Goal: Communication & Community: Answer question/provide support

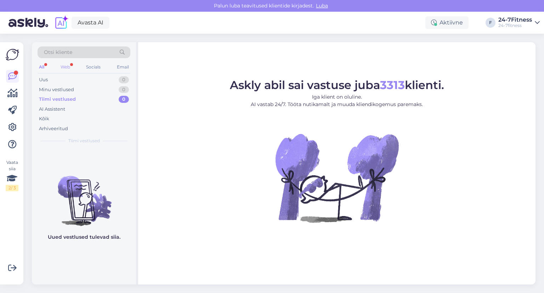
click at [65, 68] on div "Web" at bounding box center [65, 66] width 12 height 9
click at [41, 66] on div "All" at bounding box center [42, 66] width 8 height 9
click at [54, 90] on div "Minu vestlused" at bounding box center [56, 89] width 35 height 7
click at [51, 78] on div "Uus 0" at bounding box center [84, 80] width 93 height 10
click at [56, 99] on div "Tiimi vestlused" at bounding box center [56, 99] width 35 height 7
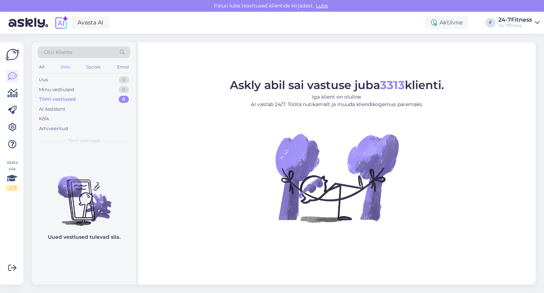
click at [64, 66] on div "Web" at bounding box center [65, 66] width 12 height 9
click at [96, 66] on div "Socials" at bounding box center [93, 66] width 17 height 9
click at [125, 67] on div "Email" at bounding box center [123, 66] width 15 height 9
click at [41, 66] on div "All" at bounding box center [42, 66] width 8 height 9
click at [72, 80] on div "Uus 1" at bounding box center [84, 80] width 93 height 10
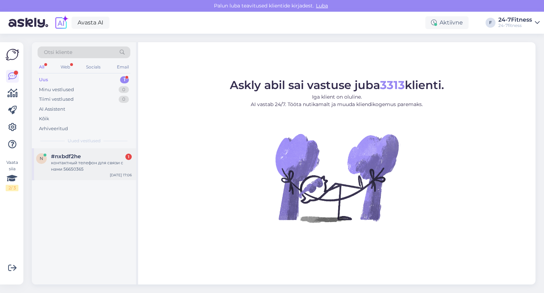
click at [75, 159] on div "контактный телефон для связи с нами 56650365" at bounding box center [91, 165] width 81 height 13
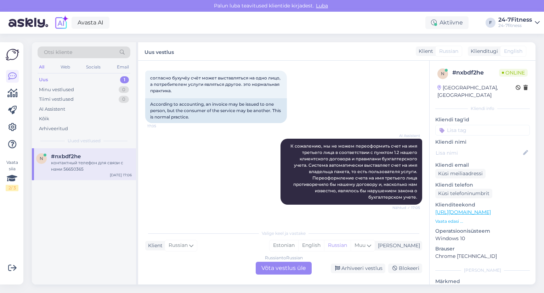
scroll to position [239, 0]
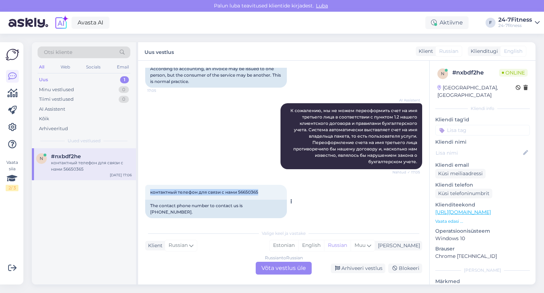
drag, startPoint x: 151, startPoint y: 191, endPoint x: 261, endPoint y: 194, distance: 110.2
click at [261, 194] on div "контактный телефон для связи с нами 56650365 17:06" at bounding box center [216, 192] width 142 height 15
copy span "контактный телефон для связи с нами 56650365"
click at [179, 108] on div "AI Assistent К сожалению, мы не можем переоформить счет на имя третьего лица в …" at bounding box center [283, 136] width 277 height 82
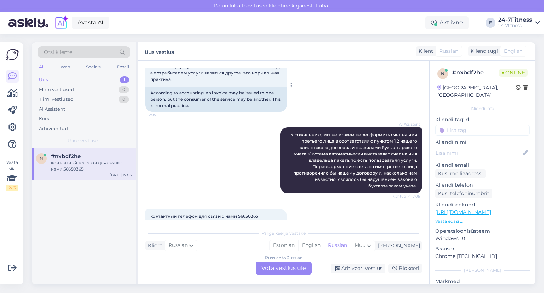
scroll to position [203, 0]
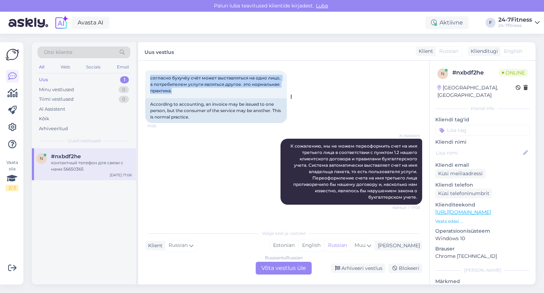
drag, startPoint x: 150, startPoint y: 77, endPoint x: 176, endPoint y: 90, distance: 29.0
click at [176, 90] on div "согласно бухучёу счёт может выставляться на одно лицо, а потребителем услуги яв…" at bounding box center [216, 85] width 142 height 28
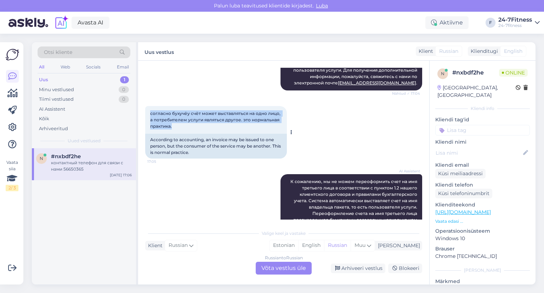
copy span "согласно бухучёу счёт может выставляться на одно лицо, а потребителем услуги яв…"
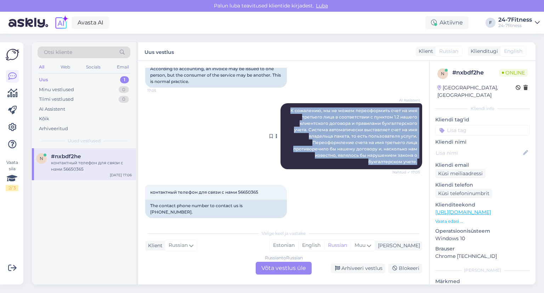
drag, startPoint x: 287, startPoint y: 110, endPoint x: 380, endPoint y: 153, distance: 102.4
click at [409, 159] on span "К сожалению, мы не можем переоформить счет на имя третьего лица в соответствии …" at bounding box center [355, 136] width 128 height 56
drag, startPoint x: 366, startPoint y: 144, endPoint x: 293, endPoint y: 148, distance: 73.8
click at [293, 148] on span "К сожалению, мы не можем переоформить счет на имя третьего лица в соответствии …" at bounding box center [355, 136] width 128 height 56
copy span "К сожалению, мы не можем переоформить счет на имя третьего лица в соответствии …"
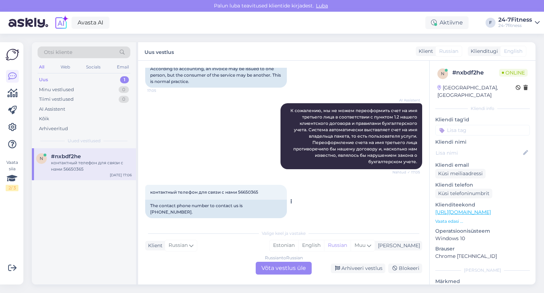
click at [151, 191] on span "контактный телефон для связи с нами 56650365" at bounding box center [204, 191] width 108 height 5
drag, startPoint x: 150, startPoint y: 192, endPoint x: 264, endPoint y: 191, distance: 113.4
click at [264, 191] on div "контактный телефон для связи с нами 56650365 17:06" at bounding box center [216, 192] width 142 height 15
copy span "контактный телефон для связи с нами 56650365"
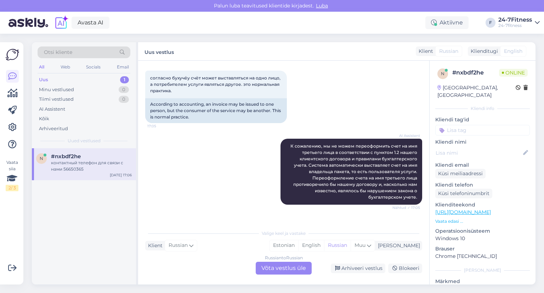
click at [330, 107] on div "согласно бухучёу счёт может выставляться на одно лицо, а потребителем услуги яв…" at bounding box center [283, 97] width 277 height 68
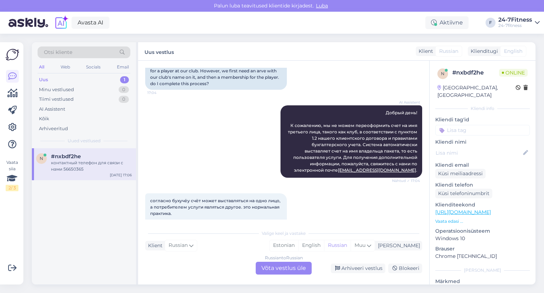
scroll to position [0, 0]
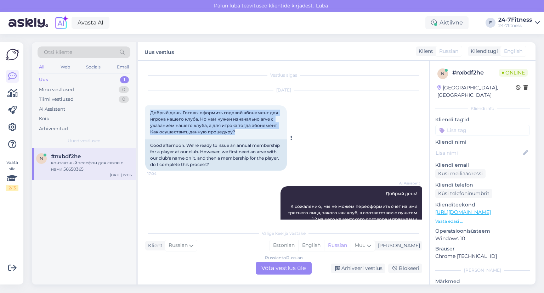
drag, startPoint x: 150, startPoint y: 112, endPoint x: 240, endPoint y: 129, distance: 90.8
click at [242, 130] on div "Добрый день. Готовы оформить годовой абонемент для игрока нашего клуба. Но нам …" at bounding box center [216, 122] width 142 height 34
copy span "Добрый день. Готовы оформить годовой абонемент для игрока нашего клуба. Но нам …"
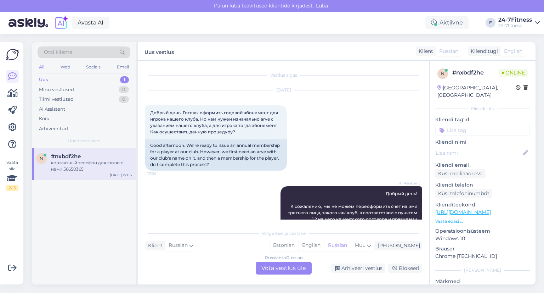
click at [358, 139] on div "[DATE] Добрый день. Готовы оформить годовой абонемент для игрока нашего клуба. …" at bounding box center [283, 131] width 277 height 96
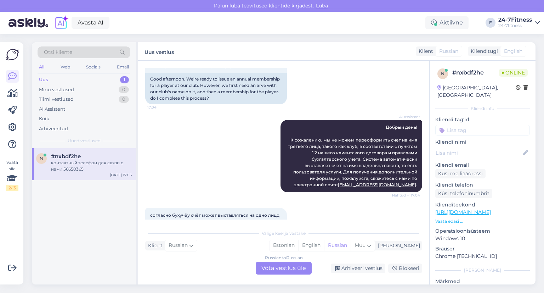
scroll to position [71, 0]
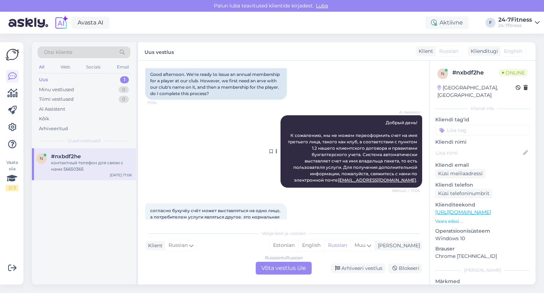
drag, startPoint x: 288, startPoint y: 135, endPoint x: 414, endPoint y: 170, distance: 130.6
click at [415, 170] on div "AI Assistent Добрый день! К сожалению, мы не можем переоформить счет на имя тре…" at bounding box center [352, 151] width 142 height 72
copy span "К сожалению, мы не можем переоформить счет на имя третьего лица, такого как клу…"
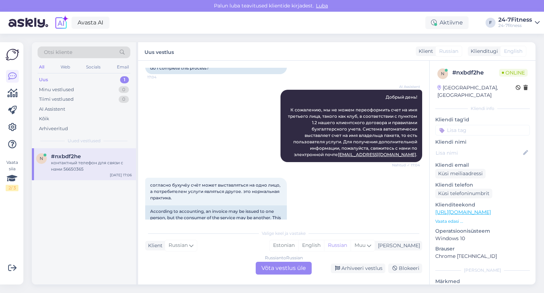
scroll to position [133, 0]
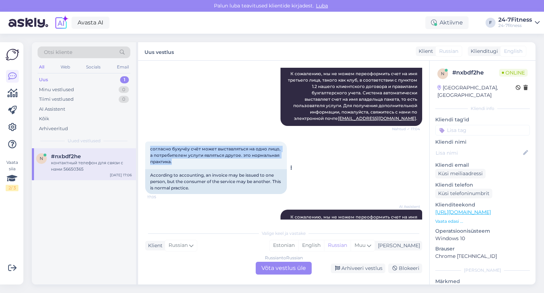
drag, startPoint x: 150, startPoint y: 149, endPoint x: 177, endPoint y: 161, distance: 29.0
click at [177, 161] on div "согласно бухучёу счёт может выставляться на одно лицо, а потребителем услуги яв…" at bounding box center [216, 155] width 142 height 28
copy span "согласно бухучёу счёт может выставляться на одно лицо, а потребителем услуги яв…"
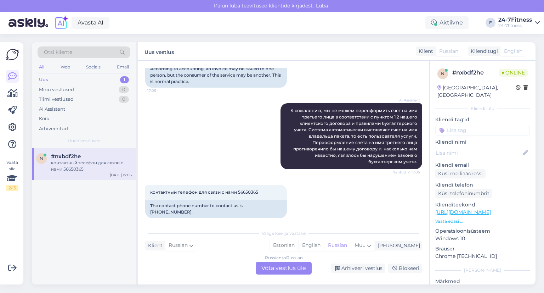
click at [287, 267] on div "Russian to Russian Võta vestlus üle" at bounding box center [284, 268] width 56 height 13
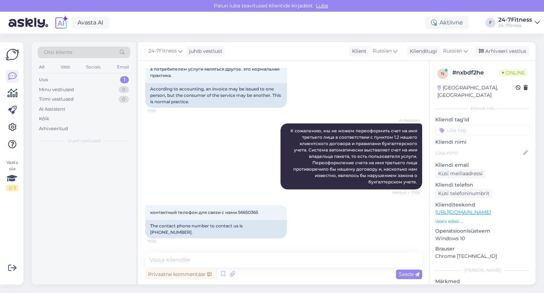
scroll to position [213, 0]
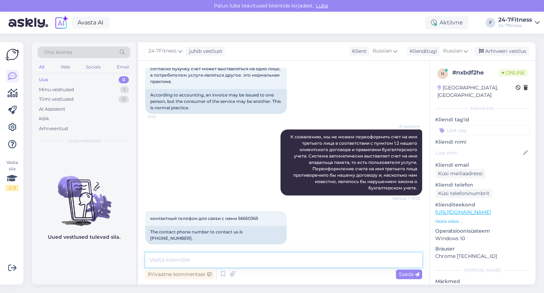
click at [257, 262] on textarea at bounding box center [283, 259] width 277 height 15
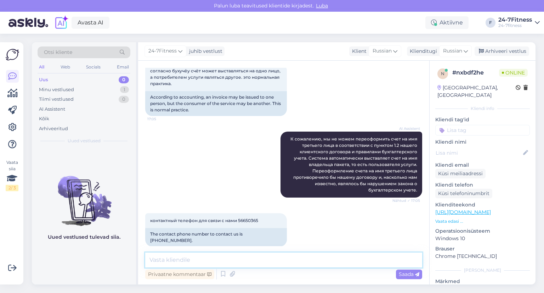
scroll to position [212, 0]
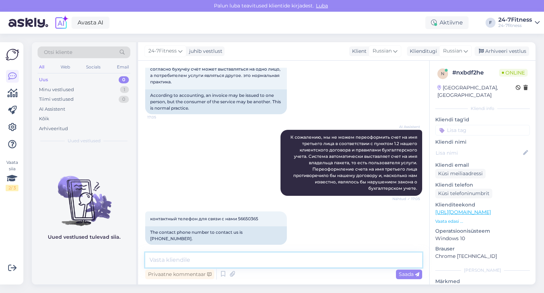
click at [252, 260] on textarea at bounding box center [283, 259] width 277 height 15
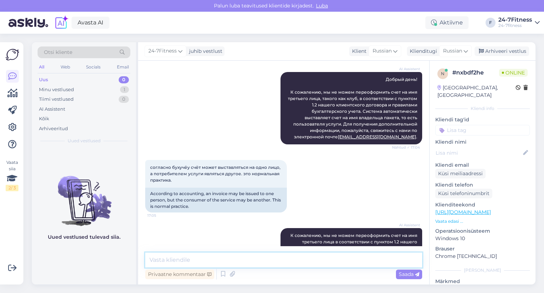
scroll to position [106, 0]
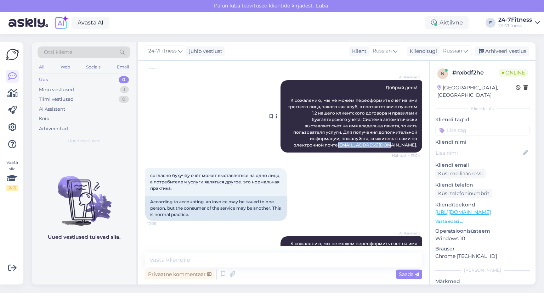
drag, startPoint x: 411, startPoint y: 145, endPoint x: 366, endPoint y: 145, distance: 44.7
click at [366, 145] on div "AI Assistent Добрый день! К сожалению, мы не можем переоформить счет на имя тре…" at bounding box center [352, 116] width 142 height 72
copy link "[EMAIL_ADDRESS][DOMAIN_NAME]"
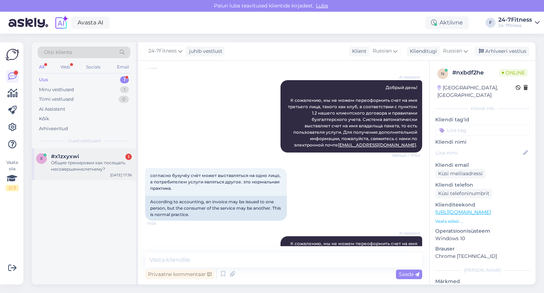
click at [63, 163] on div "Общие тренировки как посещать несовершеннолетнему?" at bounding box center [91, 165] width 81 height 13
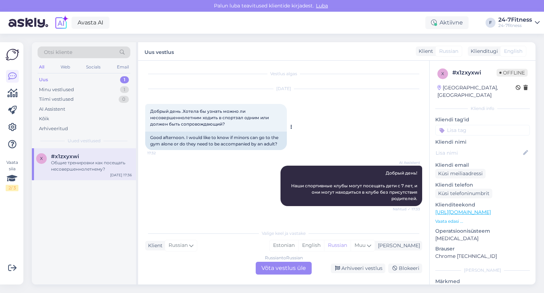
scroll to position [0, 0]
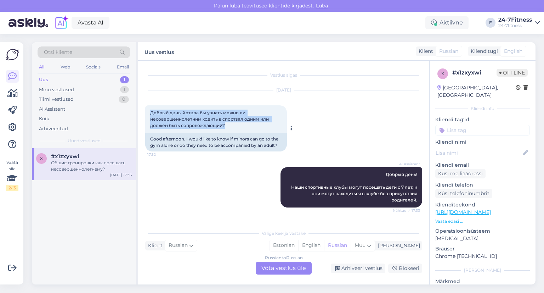
drag, startPoint x: 151, startPoint y: 111, endPoint x: 218, endPoint y: 124, distance: 68.9
click at [228, 127] on div "Добрый день .Хотела бы узнать можно ли несовершеннолетним ходить в спортзал одн…" at bounding box center [216, 119] width 142 height 28
copy span "Добрый день .Хотела бы узнать можно ли несовершеннолетним ходить в спортзал одн…"
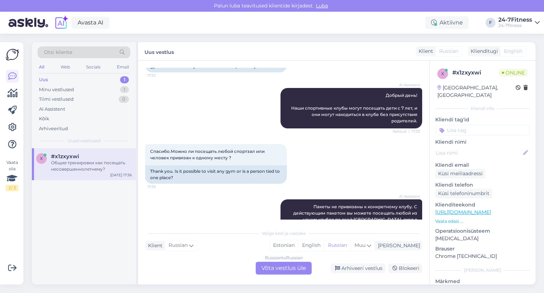
scroll to position [35, 0]
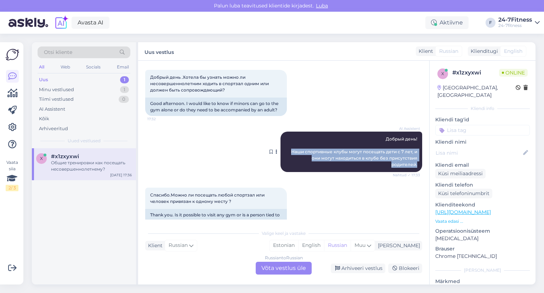
drag, startPoint x: 286, startPoint y: 151, endPoint x: 409, endPoint y: 164, distance: 123.6
click at [415, 165] on div "AI Assistent Добрый день! Наши спортивные клубы могут посещать дети с 7 лет, и …" at bounding box center [352, 151] width 142 height 40
copy span "Наши спортивные клубы могут посещать дети с 7 лет, и они могут находиться в клу…"
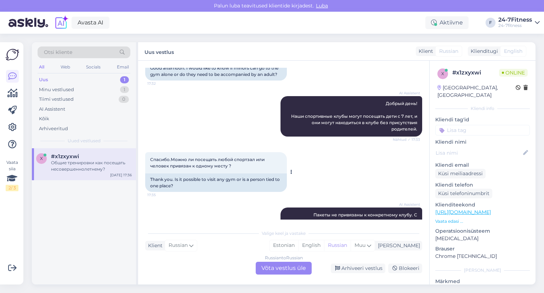
drag, startPoint x: 327, startPoint y: 183, endPoint x: 221, endPoint y: 172, distance: 106.9
click at [326, 183] on div "Спасибо.Можно ли посещать любой спортзал или человек привязан к одному месту ? …" at bounding box center [283, 171] width 277 height 55
drag, startPoint x: 150, startPoint y: 158, endPoint x: 210, endPoint y: 163, distance: 60.4
click at [235, 163] on div "Спасибо.Можно ли посещать любой спортзал или человек привязан к одному месту ? …" at bounding box center [216, 162] width 142 height 21
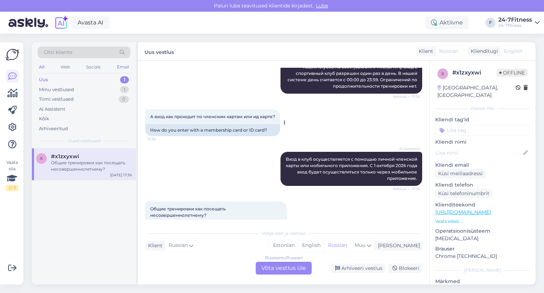
scroll to position [219, 0]
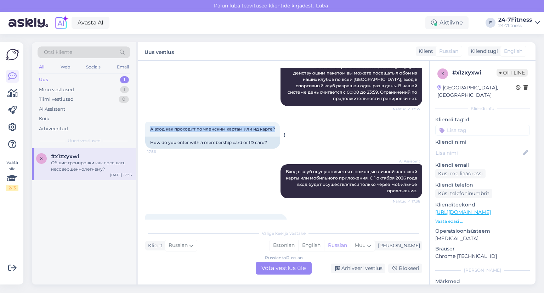
drag, startPoint x: 150, startPoint y: 129, endPoint x: 278, endPoint y: 129, distance: 127.6
click at [278, 129] on div "А вход как проходит по членским картам или ид карте? 17:36" at bounding box center [212, 129] width 135 height 15
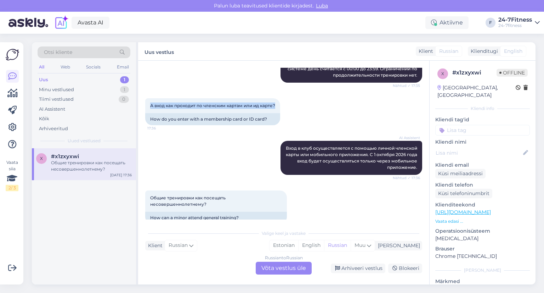
scroll to position [254, 0]
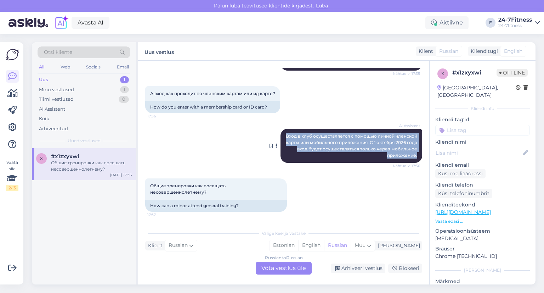
drag, startPoint x: 282, startPoint y: 135, endPoint x: 414, endPoint y: 153, distance: 132.7
click at [414, 153] on div "AI Assistent Вход в клуб осуществляется с помощью личной членской карты или моб…" at bounding box center [352, 146] width 142 height 34
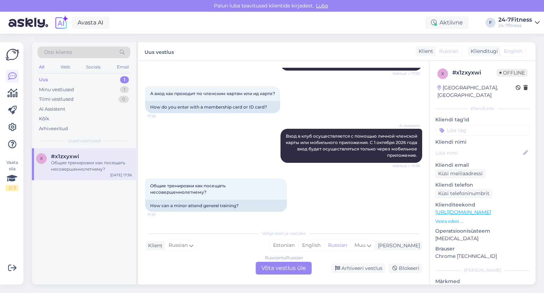
drag, startPoint x: 332, startPoint y: 190, endPoint x: 301, endPoint y: 190, distance: 31.2
click at [332, 190] on div "Общие тренировки как посещать несовершеннолетнему? 17:37 How can a minor attend…" at bounding box center [283, 194] width 277 height 49
drag, startPoint x: 151, startPoint y: 185, endPoint x: 214, endPoint y: 192, distance: 63.9
click at [214, 192] on div "Общие тренировки как посещать несовершеннолетнему? 17:37" at bounding box center [216, 188] width 142 height 21
click at [207, 146] on div "AI Assistent Вход в клуб осуществляется с помощью личной членской карты или моб…" at bounding box center [283, 146] width 277 height 50
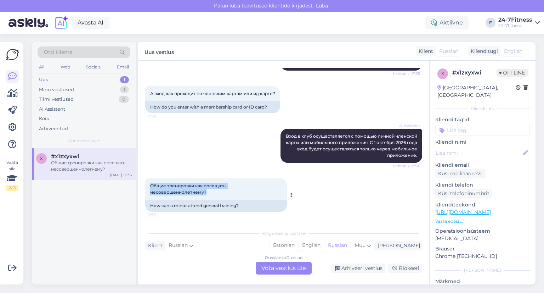
drag, startPoint x: 150, startPoint y: 185, endPoint x: 230, endPoint y: 191, distance: 80.3
click at [230, 191] on div "Общие тренировки как посещать несовершеннолетнему? 17:37" at bounding box center [216, 188] width 142 height 21
click at [302, 195] on div "Общие тренировки как посещать несовершеннолетнему? 17:37 How can a minor attend…" at bounding box center [283, 194] width 277 height 49
drag, startPoint x: 150, startPoint y: 205, endPoint x: 231, endPoint y: 207, distance: 80.8
click at [238, 206] on div "How can a minor attend general training?" at bounding box center [216, 206] width 142 height 12
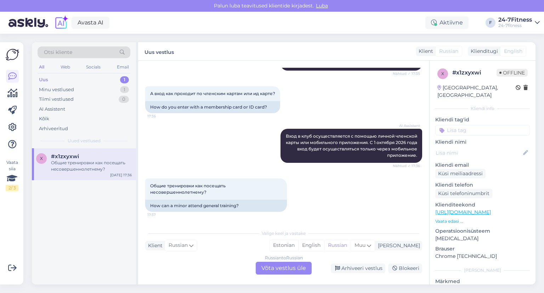
click at [315, 202] on div "Общие тренировки как посещать несовершеннолетнему? 17:37 How can a minor attend…" at bounding box center [283, 194] width 277 height 49
drag, startPoint x: 150, startPoint y: 185, endPoint x: 192, endPoint y: 191, distance: 42.6
click at [200, 192] on span "Общие тренировки как посещать несовершеннолетнему?" at bounding box center [188, 189] width 77 height 12
click at [203, 193] on span "Общие тренировки как посещать несовершеннолетнему?" at bounding box center [188, 189] width 77 height 12
drag, startPoint x: 203, startPoint y: 192, endPoint x: 152, endPoint y: 185, distance: 51.2
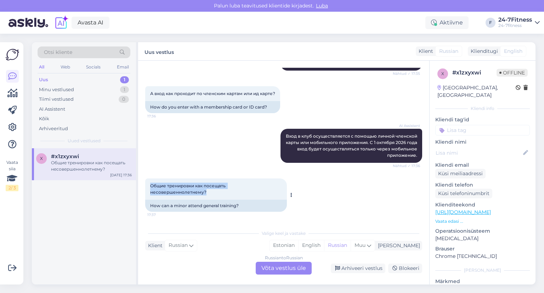
click at [152, 185] on span "Общие тренировки как посещать несовершеннолетнему?" at bounding box center [188, 189] width 77 height 12
click at [313, 193] on div "Общие тренировки как посещать несовершеннолетнему? 17:37 How can a minor attend…" at bounding box center [283, 194] width 277 height 49
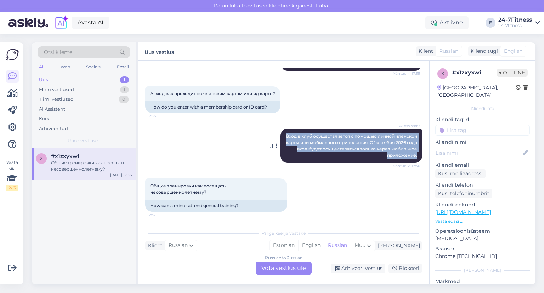
drag, startPoint x: 281, startPoint y: 135, endPoint x: 396, endPoint y: 153, distance: 116.5
click at [417, 154] on div "Vestlus algas [DATE] Добрый день .Хотела бы узнать можно ли несовершеннолетним …" at bounding box center [287, 144] width 284 height 152
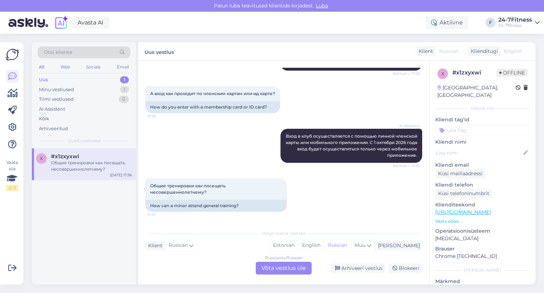
click at [346, 185] on div "Общие тренировки как посещать несовершеннолетнему? 17:37 How can a minor attend…" at bounding box center [283, 194] width 277 height 49
click at [65, 89] on div "Minu vestlused" at bounding box center [56, 89] width 35 height 7
click at [65, 163] on div "контактный телефон для связи с нами 56650365" at bounding box center [91, 165] width 81 height 13
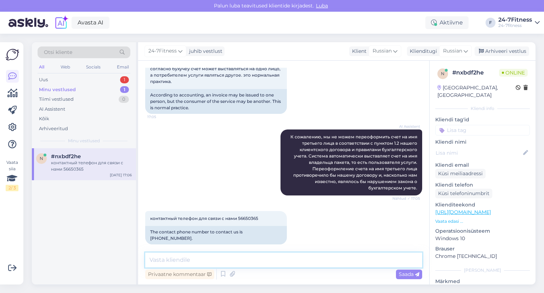
click at [207, 259] on textarea at bounding box center [283, 259] width 277 height 15
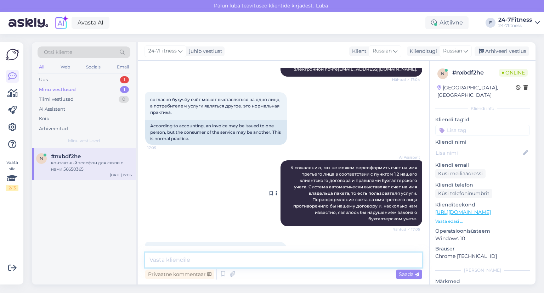
scroll to position [106, 0]
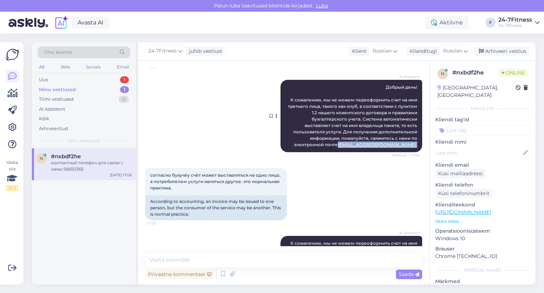
drag, startPoint x: 412, startPoint y: 145, endPoint x: 361, endPoint y: 145, distance: 50.7
click at [361, 145] on div "AI Assistent Добрый день! К сожалению, мы не можем переоформить счет на имя тре…" at bounding box center [352, 116] width 142 height 72
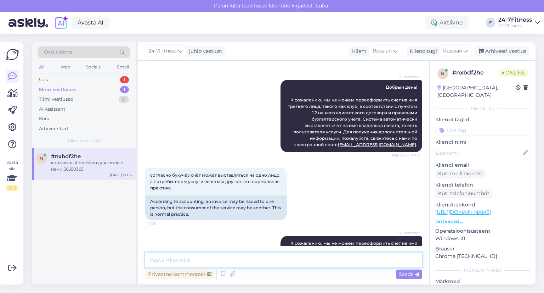
click at [225, 258] on textarea at bounding box center [283, 259] width 277 height 15
paste textarea "Здравствуйте! Пожалуйста, напишите нам по поводу информации о счёте на адрес [E…"
type textarea "Здравствуйте! Пожалуйста, напишите нам по поводу информации о счёте на адрес [E…"
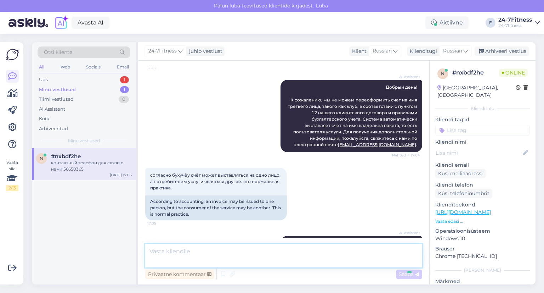
scroll to position [249, 0]
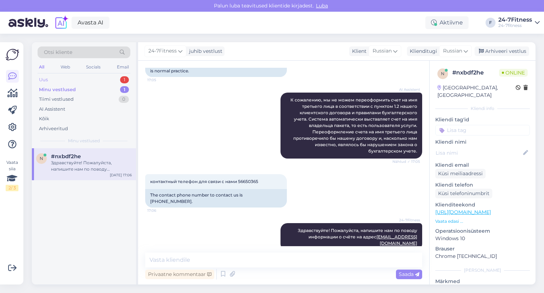
click at [59, 79] on div "Uus 1" at bounding box center [84, 80] width 93 height 10
click at [64, 166] on div "Общие тренировки как посещать несовершеннолетнему?" at bounding box center [91, 165] width 81 height 13
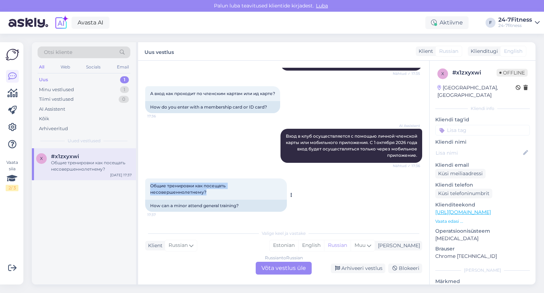
drag, startPoint x: 151, startPoint y: 185, endPoint x: 211, endPoint y: 192, distance: 60.7
click at [211, 192] on div "Общие тренировки как посещать несовершеннолетнему? 17:37" at bounding box center [216, 188] width 142 height 21
click at [95, 168] on div "Общие тренировки как посещать несовершеннолетнему?" at bounding box center [91, 165] width 81 height 13
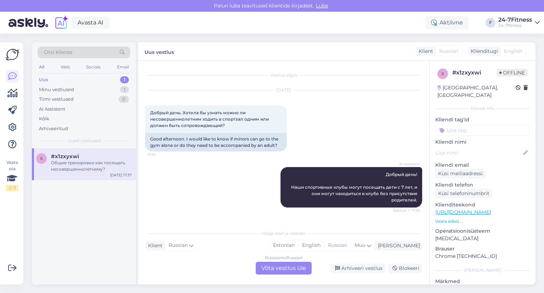
click at [52, 82] on div "Uus 1" at bounding box center [84, 80] width 93 height 10
click at [52, 89] on div "Minu vestlused" at bounding box center [56, 89] width 35 height 7
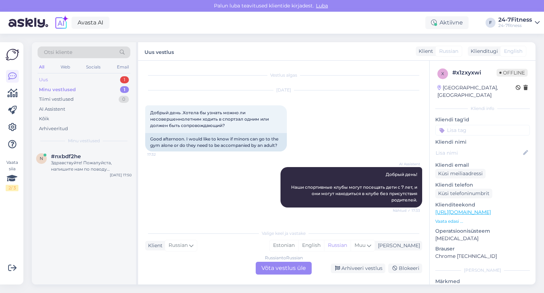
click at [50, 78] on div "Uus 1" at bounding box center [84, 80] width 93 height 10
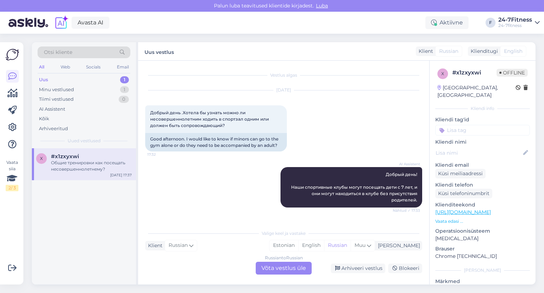
click at [71, 162] on div "Общие тренировки как посещать несовершеннолетнему?" at bounding box center [91, 165] width 81 height 13
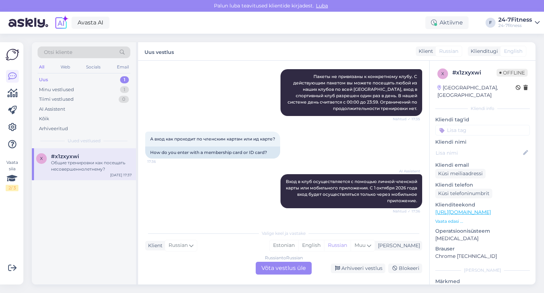
scroll to position [254, 0]
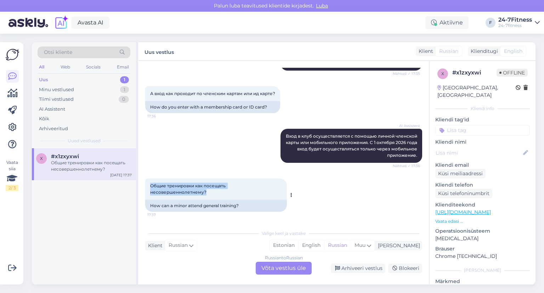
drag, startPoint x: 150, startPoint y: 185, endPoint x: 210, endPoint y: 190, distance: 60.2
click at [210, 190] on div "Общие тренировки как посещать несовершеннолетнему? 17:37" at bounding box center [216, 188] width 142 height 21
click at [286, 268] on div "Russian to Russian Võta vestlus üle" at bounding box center [284, 268] width 56 height 13
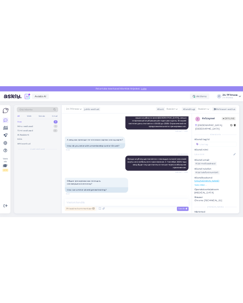
scroll to position [228, 0]
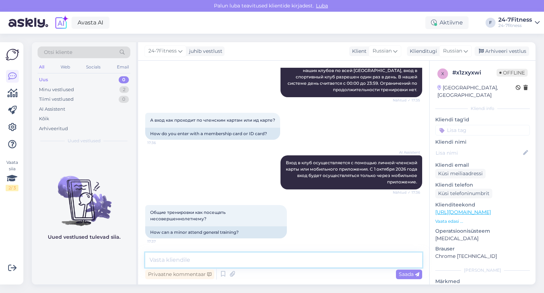
click at [252, 258] on textarea at bounding box center [283, 259] width 277 height 15
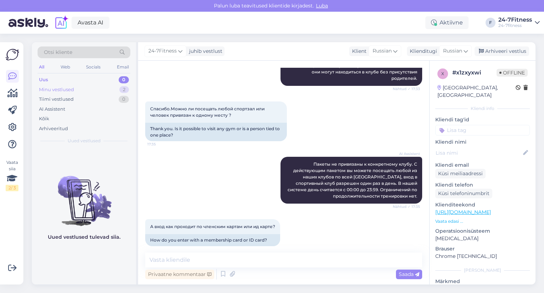
click at [62, 90] on div "Minu vestlused" at bounding box center [56, 89] width 35 height 7
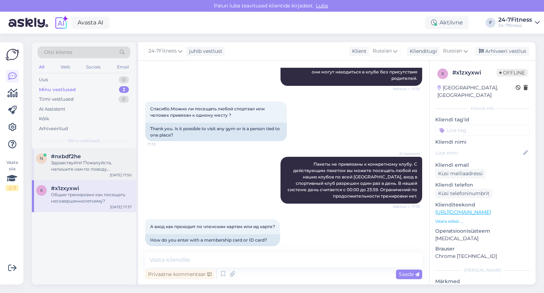
click at [79, 163] on div "Здравствуйте! Пожалуйста, напишите нам по поводу информации о счёте на адрес [E…" at bounding box center [91, 165] width 81 height 13
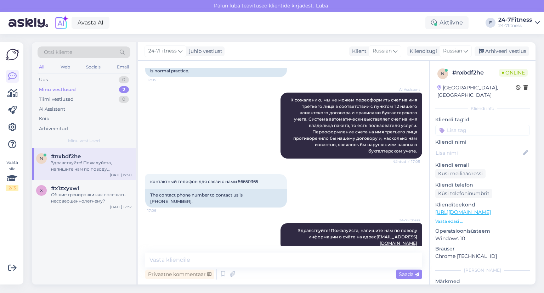
scroll to position [249, 0]
click at [84, 195] on div "Общие тренировки как посещать несовершеннолетнему?" at bounding box center [91, 197] width 81 height 13
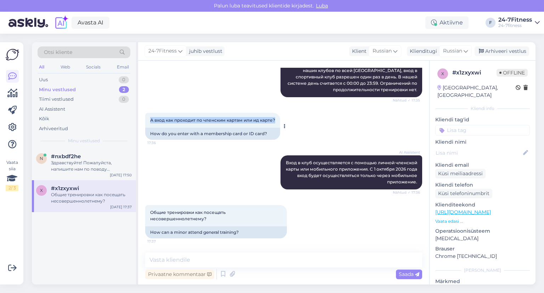
drag, startPoint x: 150, startPoint y: 119, endPoint x: 279, endPoint y: 121, distance: 129.0
click at [279, 121] on div "А вход как проходит по членским картам или ид карте? 17:36" at bounding box center [212, 120] width 135 height 15
click at [210, 167] on div "AI Assistent Вход в клуб осуществляется с помощью личной членской карты или моб…" at bounding box center [283, 172] width 277 height 50
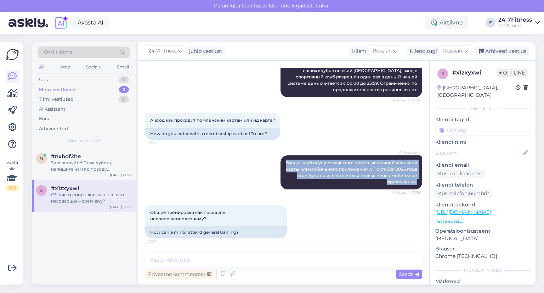
drag, startPoint x: 282, startPoint y: 162, endPoint x: 409, endPoint y: 177, distance: 127.8
click at [419, 180] on div "Vestlus algas [DATE] Добрый день .Хотела бы узнать можно ли несовершеннолетним …" at bounding box center [287, 157] width 284 height 178
click at [189, 164] on div "AI Assistent Вход в клуб осуществляется с помощью личной членской карты или моб…" at bounding box center [283, 172] width 277 height 50
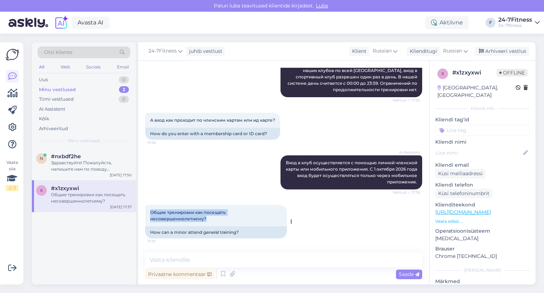
drag, startPoint x: 150, startPoint y: 211, endPoint x: 212, endPoint y: 216, distance: 61.5
click at [212, 216] on div "Общие тренировки как посещать несовершеннолетнему? 17:37" at bounding box center [216, 215] width 142 height 21
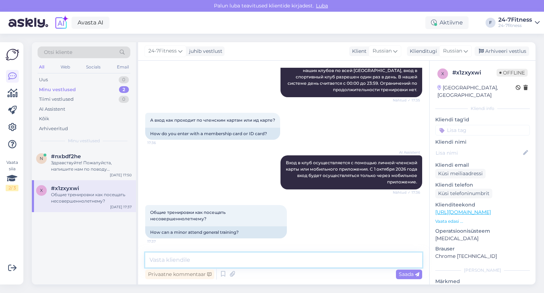
click at [247, 261] on textarea at bounding box center [283, 259] width 277 height 15
paste textarea "С [DATE] участие в групповых тренировках стало платным. Для участия в групповых…"
type textarea "С [DATE] участие в групповых тренировках стало платным. Для участия в групповых…"
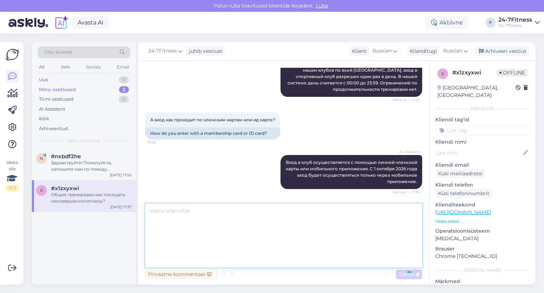
scroll to position [316, 0]
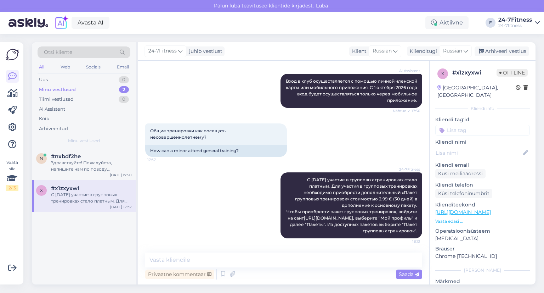
click at [68, 88] on div "Minu vestlused" at bounding box center [57, 89] width 37 height 7
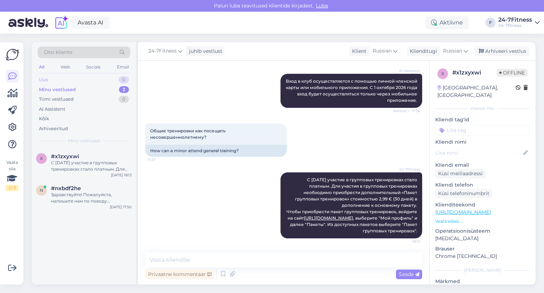
click at [65, 79] on div "Uus 0" at bounding box center [84, 80] width 93 height 10
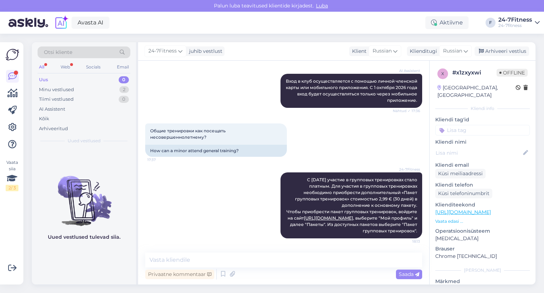
scroll to position [316, 0]
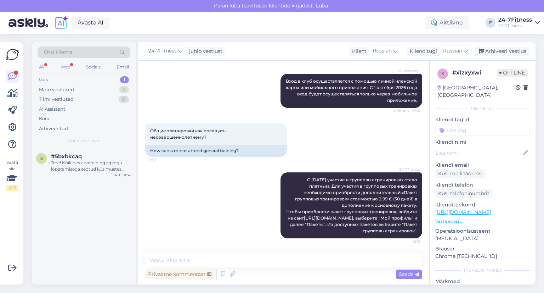
click at [67, 65] on div "Web" at bounding box center [65, 66] width 12 height 9
click at [48, 79] on div "Uus 1" at bounding box center [84, 80] width 93 height 10
click at [74, 162] on div "Tere! Kõikides arvete ning lepingu lõpetamisega seotud küsimustes palume pöördu…" at bounding box center [91, 165] width 81 height 13
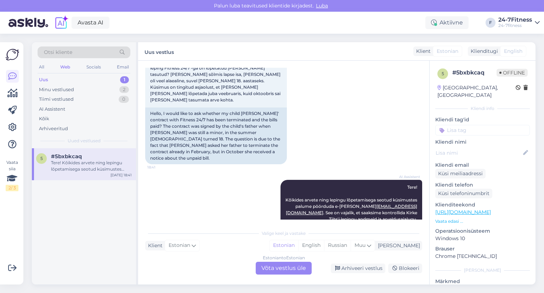
scroll to position [53, 0]
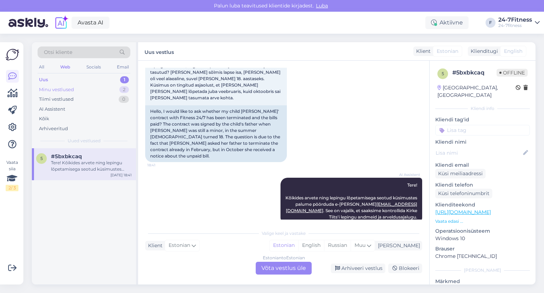
click at [70, 88] on div "Minu vestlused" at bounding box center [56, 89] width 35 height 7
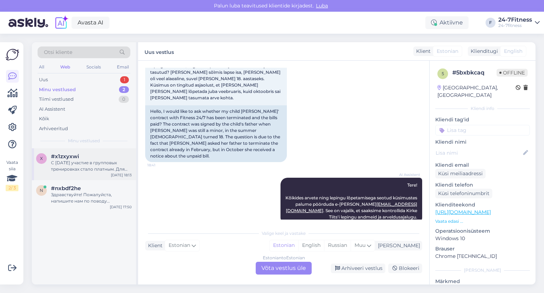
click at [72, 156] on span "#x1zxyxwi" at bounding box center [65, 156] width 28 height 6
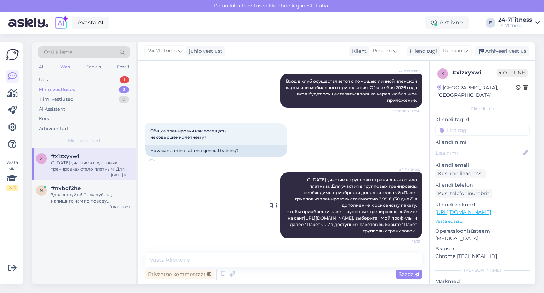
scroll to position [316, 0]
click at [73, 197] on div "Здравствуйте! Пожалуйста, напишите нам по поводу информации о счёте на адрес [E…" at bounding box center [91, 197] width 81 height 13
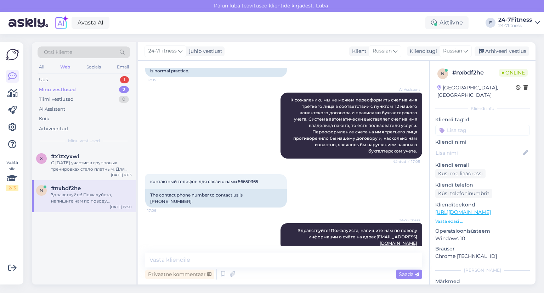
scroll to position [249, 0]
click at [75, 163] on div "С [DATE] участие в групповых тренировках стало платным. Для участия в групповых…" at bounding box center [91, 165] width 81 height 13
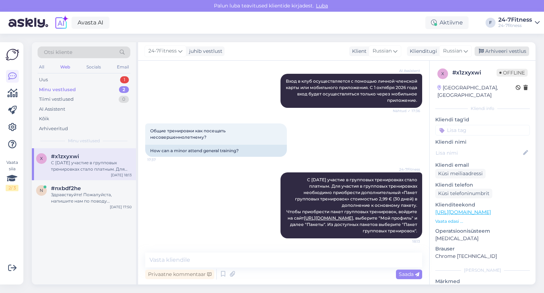
click at [509, 51] on div "Arhiveeri vestlus" at bounding box center [502, 51] width 55 height 10
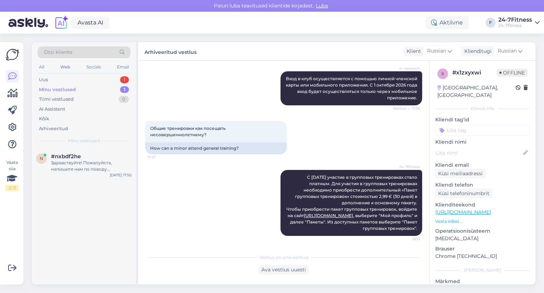
click at [62, 88] on div "Minu vestlused" at bounding box center [57, 89] width 37 height 7
click at [62, 96] on div "Tiimi vestlused" at bounding box center [56, 99] width 35 height 7
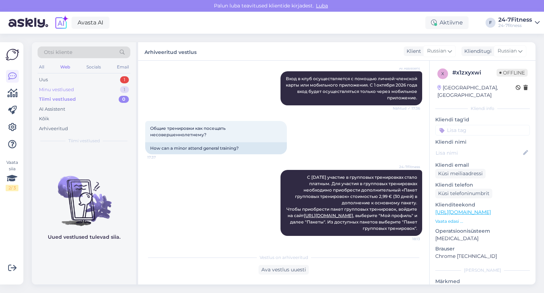
click at [61, 89] on div "Minu vestlused" at bounding box center [56, 89] width 35 height 7
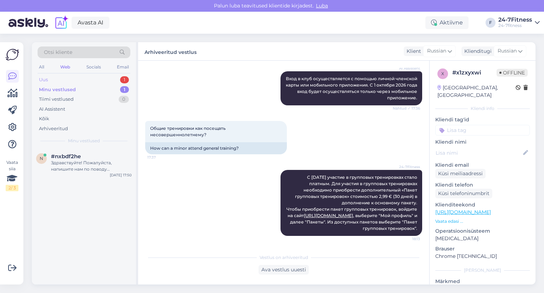
click at [57, 79] on div "Uus 1" at bounding box center [84, 80] width 93 height 10
click at [74, 163] on div "Tere! Kõikides arvete ning lepingu lõpetamisega seotud küsimustes palume pöördu…" at bounding box center [91, 165] width 81 height 13
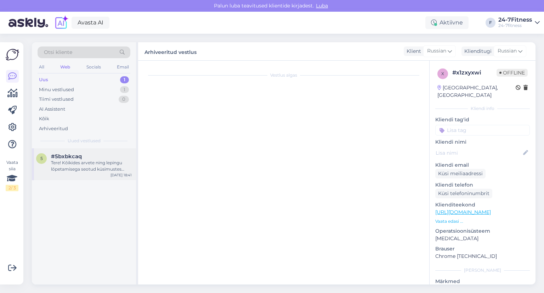
scroll to position [53, 0]
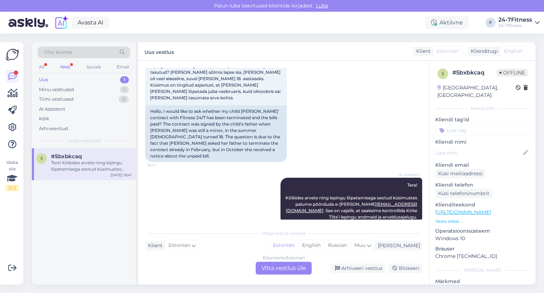
click at [66, 64] on div "Web" at bounding box center [65, 66] width 13 height 9
click at [54, 79] on div "Uus 1" at bounding box center [84, 80] width 93 height 10
click at [62, 165] on div "Tere! Kõikides arvete ning lepingu lõpetamisega seotud küsimustes palume pöördu…" at bounding box center [91, 165] width 81 height 13
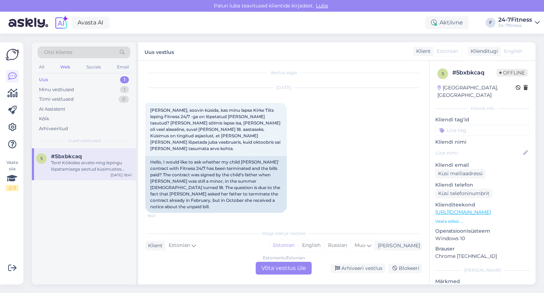
scroll to position [0, 0]
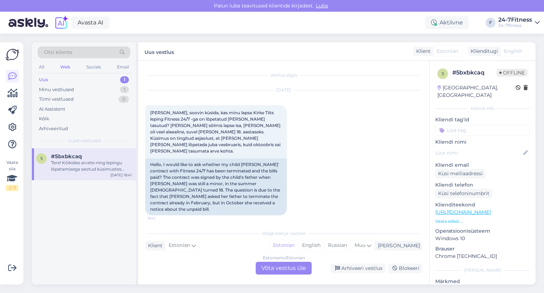
click at [50, 77] on div "Uus 1" at bounding box center [84, 80] width 93 height 10
click at [52, 88] on div "Minu vestlused" at bounding box center [56, 89] width 35 height 7
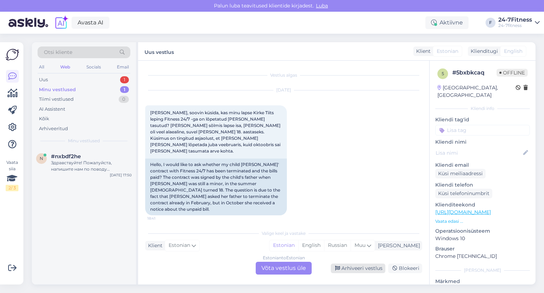
click at [354, 269] on div "Arhiveeri vestlus" at bounding box center [358, 268] width 55 height 10
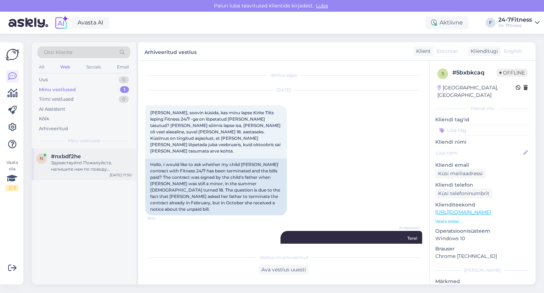
click at [72, 158] on span "#nxbdf2he" at bounding box center [66, 156] width 30 height 6
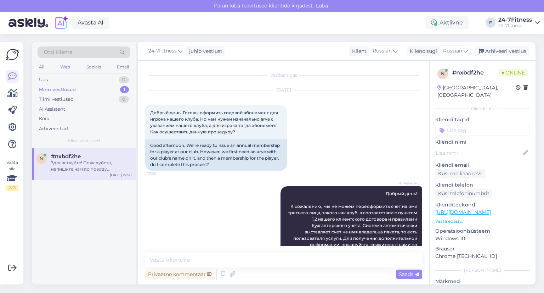
click at [61, 87] on div "Minu vestlused" at bounding box center [57, 89] width 37 height 7
click at [57, 77] on div "Uus 0" at bounding box center [84, 80] width 93 height 10
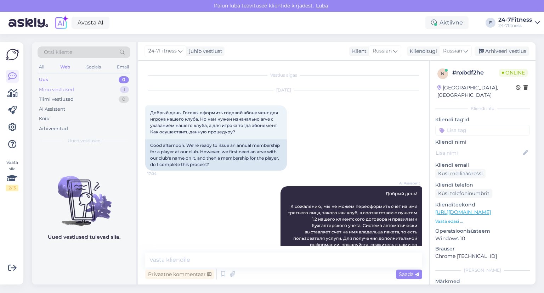
click at [58, 87] on div "Minu vestlused" at bounding box center [56, 89] width 35 height 7
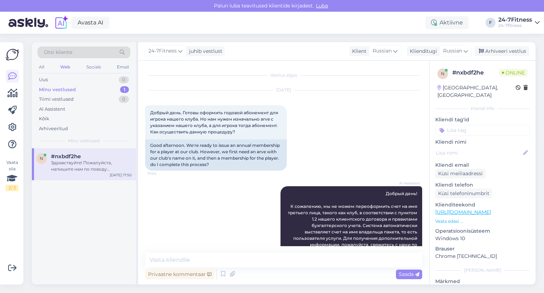
click at [77, 88] on div "Minu vestlused 1" at bounding box center [84, 90] width 93 height 10
click at [68, 88] on div "Minu vestlused" at bounding box center [57, 89] width 37 height 7
click at [60, 78] on div "Uus 0" at bounding box center [84, 80] width 93 height 10
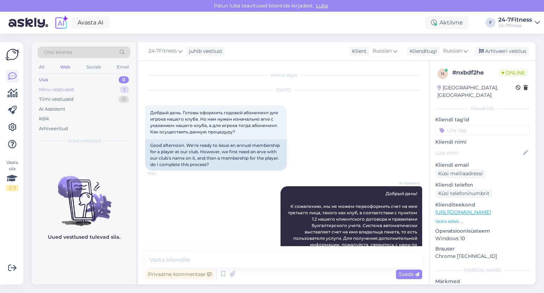
click at [63, 89] on div "Minu vestlused" at bounding box center [56, 89] width 35 height 7
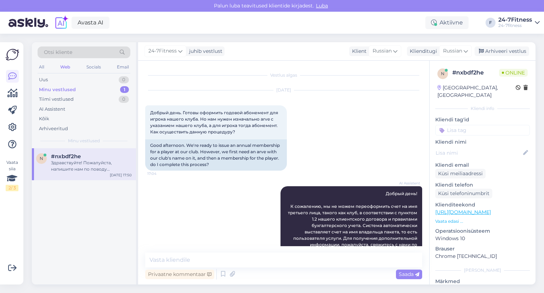
click at [67, 162] on div "Здравствуйте! Пожалуйста, напишите нам по поводу информации о счёте на адрес [E…" at bounding box center [91, 165] width 81 height 13
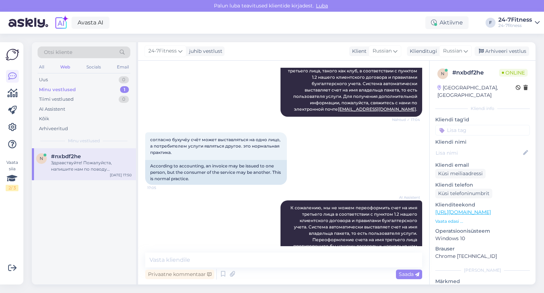
scroll to position [249, 0]
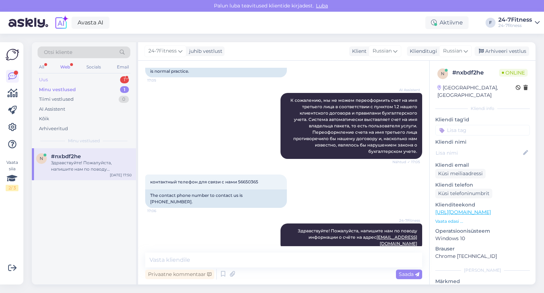
click at [54, 80] on div "Uus 1" at bounding box center [84, 80] width 93 height 10
click at [97, 165] on div "Hello, I am routing this question to the colleague who is responsible for this …" at bounding box center [91, 165] width 81 height 13
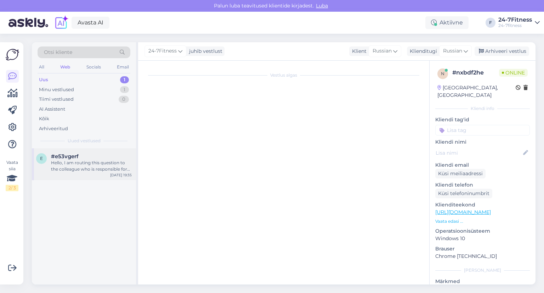
scroll to position [0, 0]
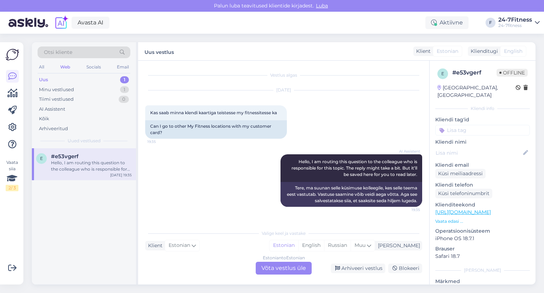
click at [286, 269] on div "Estonian to Estonian Võta vestlus üle" at bounding box center [284, 268] width 56 height 13
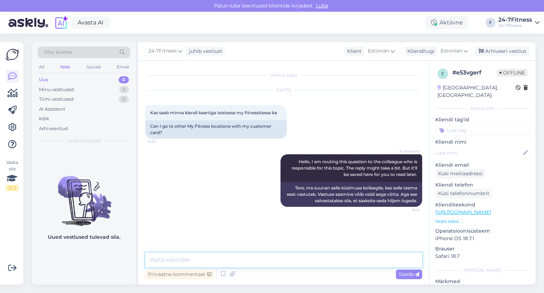
click at [293, 259] on textarea at bounding box center [283, 259] width 277 height 15
paste textarea "Meie spordiklubis ei ole paketid seotud kindla klubiga. Kehtiva paketiga saab k…"
type textarea "Tere! Täname Teid kirja eest! Meie spordiklubis ei ole paketid seotud kindla kl…"
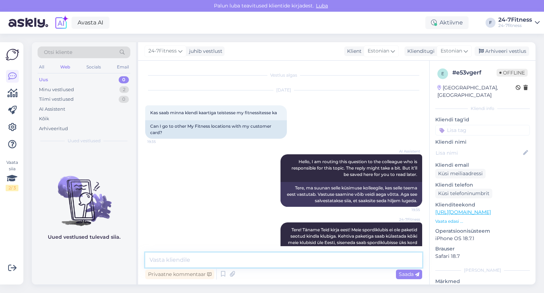
scroll to position [24, 0]
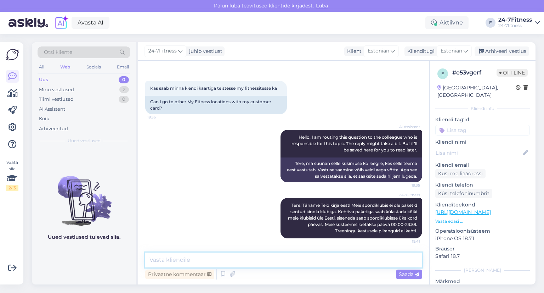
click at [239, 262] on textarea at bounding box center [283, 259] width 277 height 15
click at [66, 88] on div "Minu vestlused" at bounding box center [56, 89] width 35 height 7
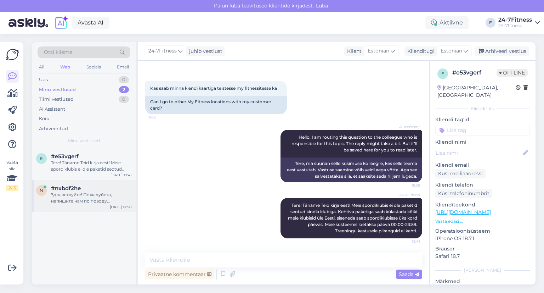
click at [74, 195] on div "Здравствуйте! Пожалуйста, напишите нам по поводу информации о счёте на адрес [E…" at bounding box center [91, 197] width 81 height 13
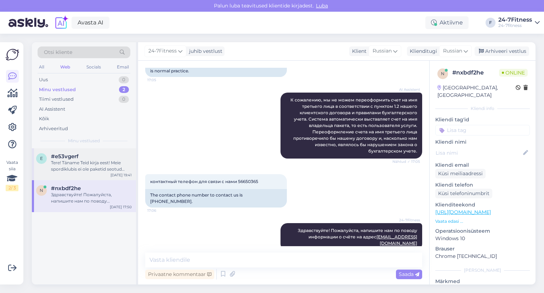
click at [78, 165] on div "Tere! Täname Teid kirja eest! Meie spordiklubis ei ole paketid seotud kindla kl…" at bounding box center [91, 165] width 81 height 13
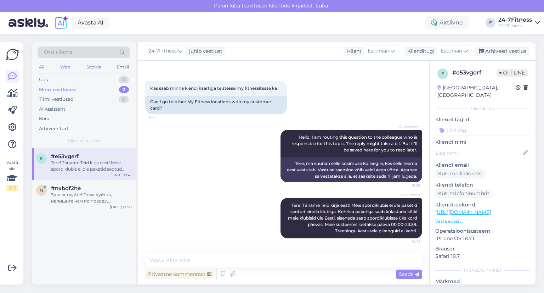
scroll to position [24, 0]
click at [73, 80] on div "Uus 0" at bounding box center [84, 80] width 93 height 10
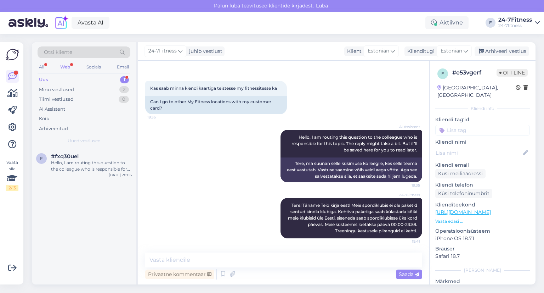
click at [65, 66] on div "Web" at bounding box center [65, 66] width 13 height 9
click at [60, 77] on div "Uus 1" at bounding box center [84, 80] width 93 height 10
click at [78, 166] on div "Hello, I am routing this question to the colleague who is responsible for this …" at bounding box center [91, 165] width 81 height 13
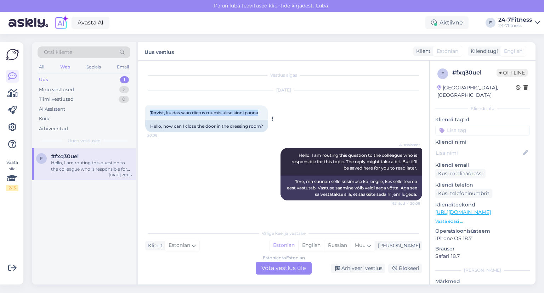
drag, startPoint x: 262, startPoint y: 113, endPoint x: 146, endPoint y: 113, distance: 115.9
click at [146, 113] on div "Tervist, kuidas saan riietus ruumis ukse kinni panna 20:06" at bounding box center [206, 112] width 123 height 15
click at [242, 173] on div "AI Assistent Hello, I am routing this question to the colleague who is responsi…" at bounding box center [283, 174] width 277 height 68
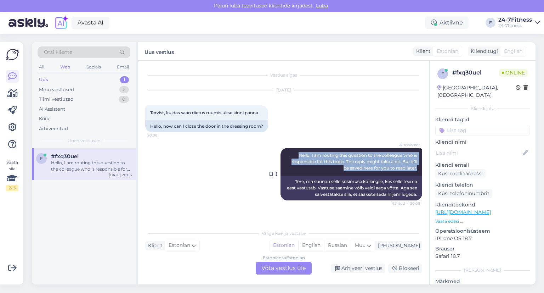
drag, startPoint x: 296, startPoint y: 153, endPoint x: 419, endPoint y: 167, distance: 123.4
click at [419, 167] on div "AI Assistent Hello, I am routing this question to the colleague who is responsi…" at bounding box center [352, 162] width 142 height 28
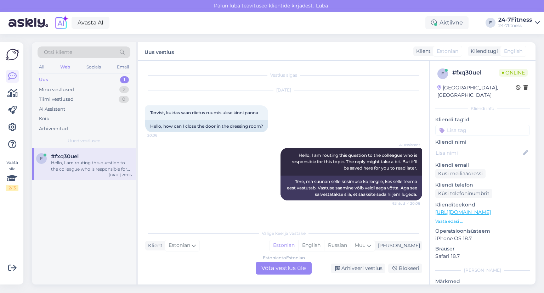
click at [288, 266] on div "Estonian to Estonian Võta vestlus üle" at bounding box center [284, 268] width 56 height 13
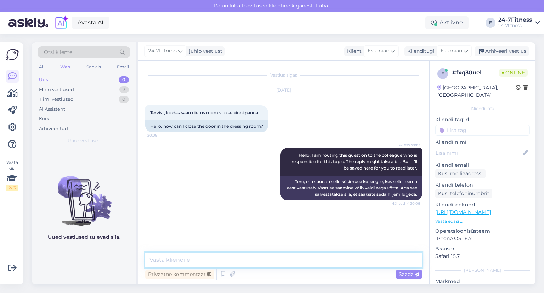
click at [206, 261] on textarea at bounding box center [283, 259] width 277 height 15
paste textarea "Kas saaksite täpsustada, millist ust Te silmas peate?"
type textarea "Tere! Täname Teid kirja eest! Kas saaksite täpsustada, millist ust Te silmas pe…"
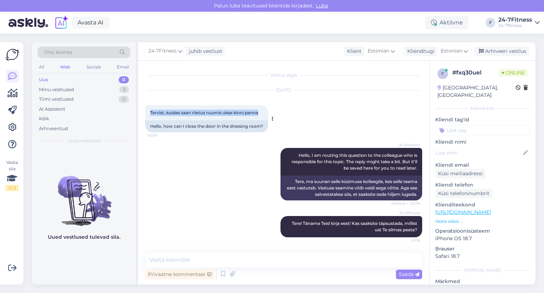
drag, startPoint x: 150, startPoint y: 112, endPoint x: 263, endPoint y: 111, distance: 112.3
click at [263, 111] on div "Tervist, kuidas saan riietus ruumis ukse kinni panna 20:06" at bounding box center [206, 112] width 123 height 15
click at [218, 189] on div "AI Assistent Hello, I am routing this question to the colleague who is responsi…" at bounding box center [283, 174] width 277 height 68
click at [274, 119] on icon at bounding box center [273, 119] width 2 height 4
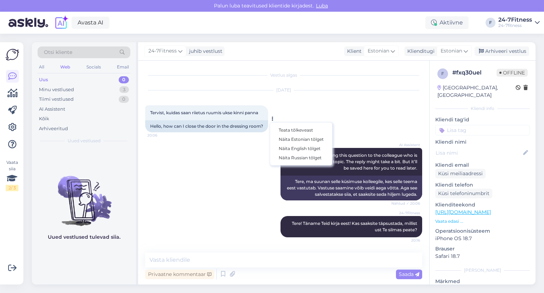
click at [248, 180] on div "AI Assistent Hello, I am routing this question to the colleague who is responsi…" at bounding box center [283, 174] width 277 height 68
click at [83, 90] on div "Minu vestlused 3" at bounding box center [84, 90] width 93 height 10
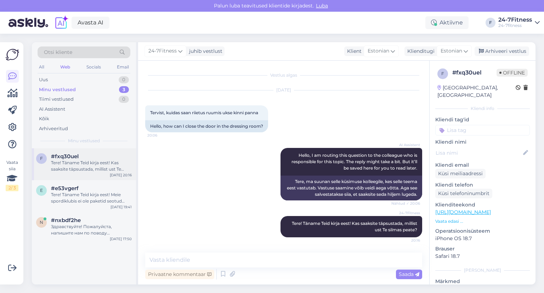
click at [78, 166] on div "Tere! Täname Teid kirja eest! Kas saaksite täpsustada, millist ust Te silmas pe…" at bounding box center [91, 165] width 81 height 13
click at [79, 195] on div "Tere! Täname Teid kirja eest! Meie spordiklubis ei ole paketid seotud kindla kl…" at bounding box center [91, 197] width 81 height 13
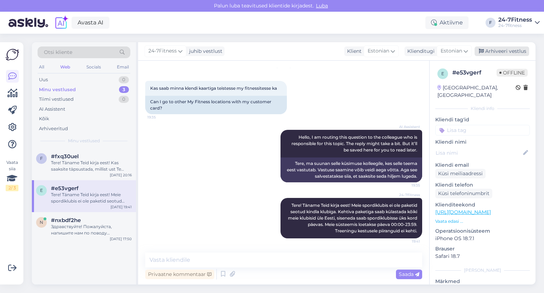
click at [510, 50] on div "Arhiveeri vestlus" at bounding box center [502, 51] width 55 height 10
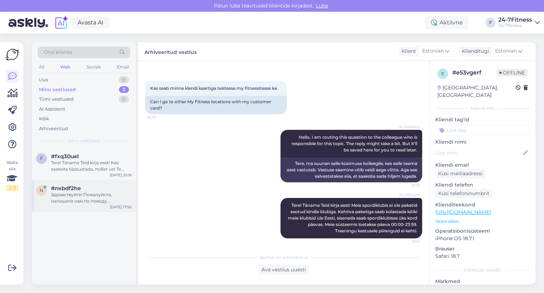
click at [86, 196] on div "Здравствуйте! Пожалуйста, напишите нам по поводу информации о счёте на адрес [E…" at bounding box center [91, 197] width 81 height 13
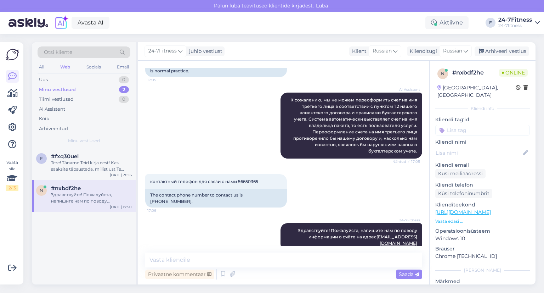
scroll to position [249, 0]
click at [74, 165] on div "Tere! Täname Teid kirja eest! Kas saaksite täpsustada, millist ust Te silmas pe…" at bounding box center [91, 165] width 81 height 13
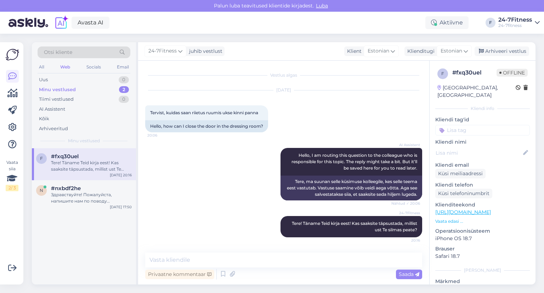
click at [79, 88] on div "Minu vestlused 2" at bounding box center [84, 90] width 93 height 10
click at [68, 189] on span "#nxbdf2he" at bounding box center [66, 188] width 30 height 6
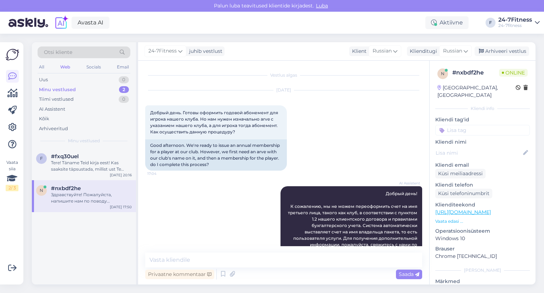
scroll to position [249, 0]
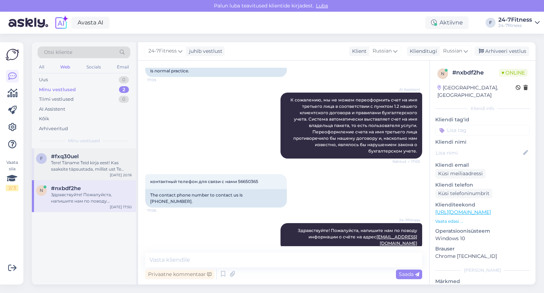
click at [70, 156] on span "#fxq30uel" at bounding box center [65, 156] width 28 height 6
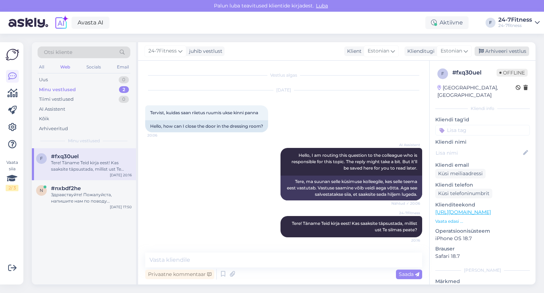
click at [511, 50] on div "Arhiveeri vestlus" at bounding box center [502, 51] width 55 height 10
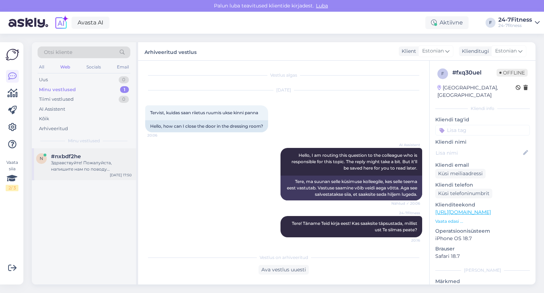
click at [85, 161] on div "Здравствуйте! Пожалуйста, напишите нам по поводу информации о счёте на адрес [E…" at bounding box center [91, 165] width 81 height 13
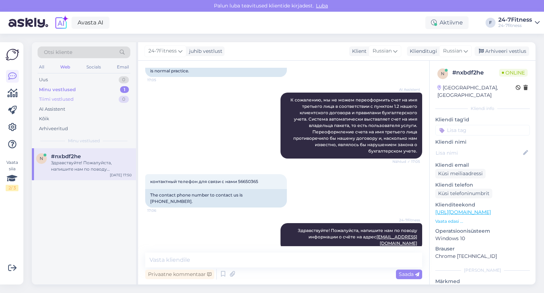
click at [69, 100] on div "Tiimi vestlused" at bounding box center [56, 99] width 35 height 7
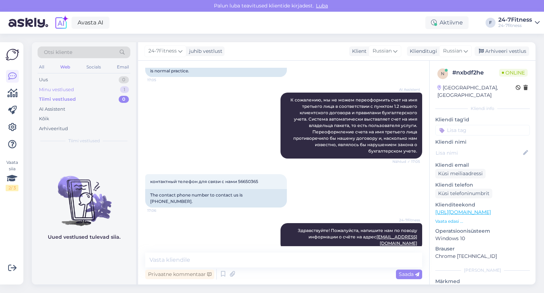
click at [64, 89] on div "Minu vestlused" at bounding box center [56, 89] width 35 height 7
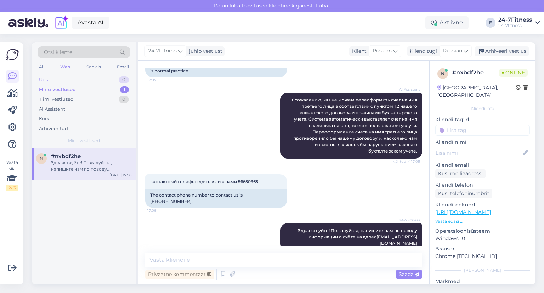
click at [57, 77] on div "Uus 0" at bounding box center [84, 80] width 93 height 10
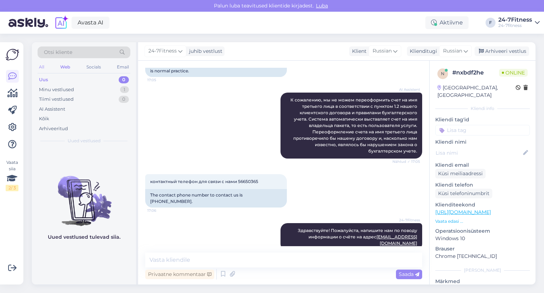
click at [40, 66] on div "All" at bounding box center [42, 66] width 8 height 9
click at [99, 67] on div "Socials" at bounding box center [93, 66] width 17 height 9
click at [68, 89] on div "Minu vestlused" at bounding box center [56, 89] width 35 height 7
click at [67, 64] on div "Web" at bounding box center [65, 66] width 12 height 9
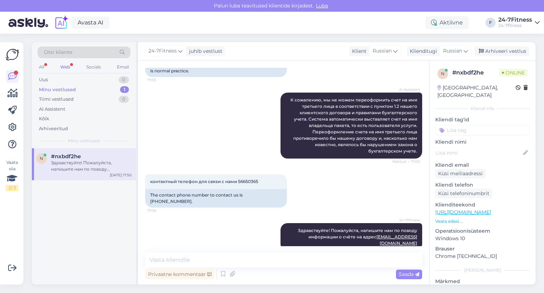
click at [67, 66] on div "Web" at bounding box center [65, 66] width 13 height 9
click at [71, 170] on div "Здравствуйте! Пожалуйста, напишите нам по поводу информации о счёте на адрес [E…" at bounding box center [91, 165] width 81 height 13
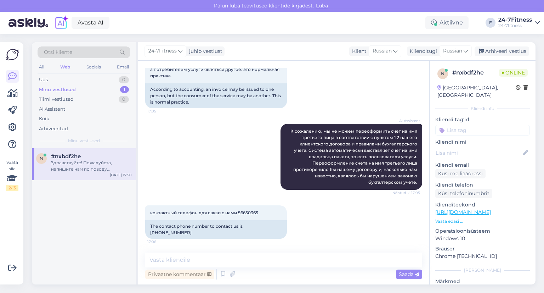
scroll to position [249, 0]
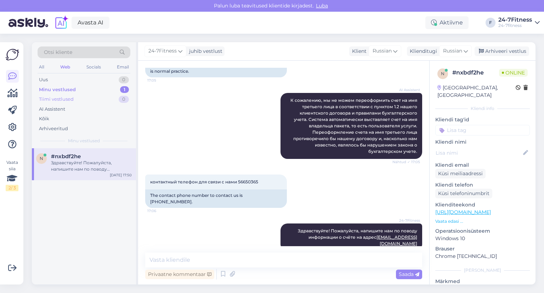
click at [68, 99] on div "Tiimi vestlused" at bounding box center [56, 99] width 35 height 7
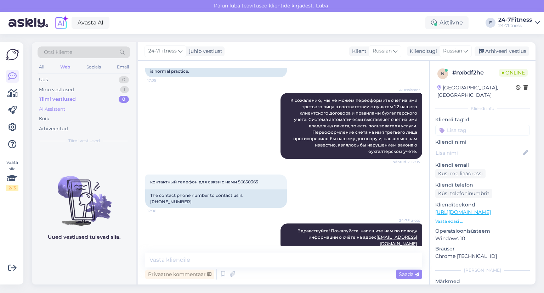
click at [64, 106] on div "AI Assistent" at bounding box center [52, 109] width 26 height 7
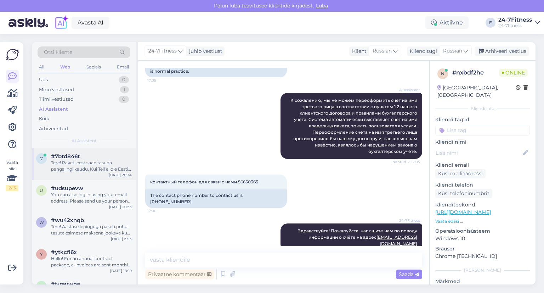
click at [93, 166] on div "Tere! Paketi eest saab tasuda pangalingi kaudu. Kui Teil ei ole Eesti [PERSON_N…" at bounding box center [91, 165] width 81 height 13
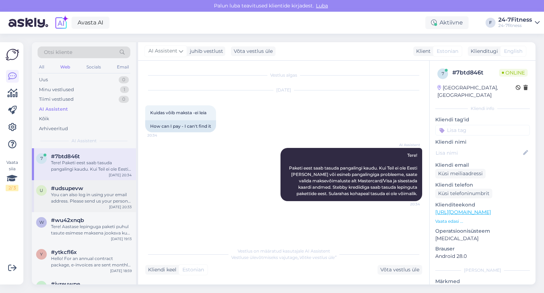
click at [84, 189] on div "#udsupevw" at bounding box center [91, 188] width 81 height 6
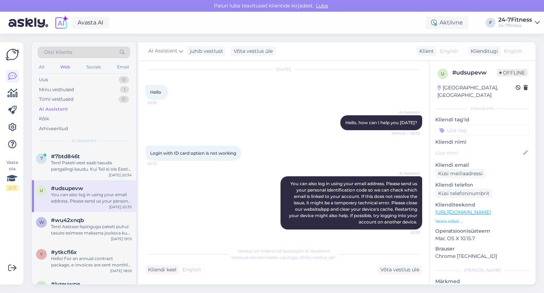
scroll to position [35, 0]
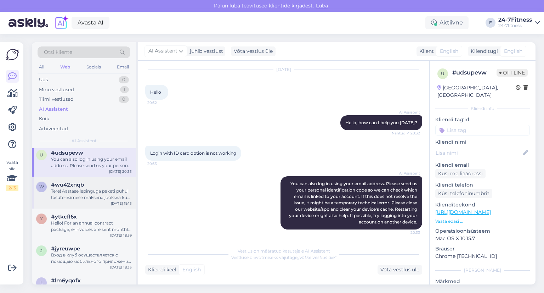
click at [84, 188] on div "Tere! Aastase lepinguga paketi puhul tasute esimese maksena jooksva kuu ja järg…" at bounding box center [91, 194] width 81 height 13
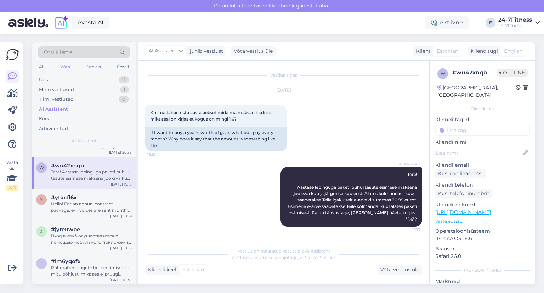
scroll to position [71, 0]
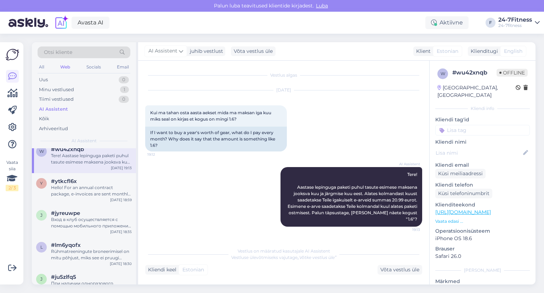
click at [83, 188] on div "Hello! For an annual contract package, e-invoices are sent monthly to internet …" at bounding box center [91, 190] width 81 height 13
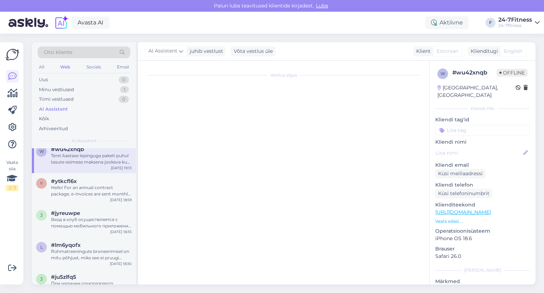
scroll to position [23, 0]
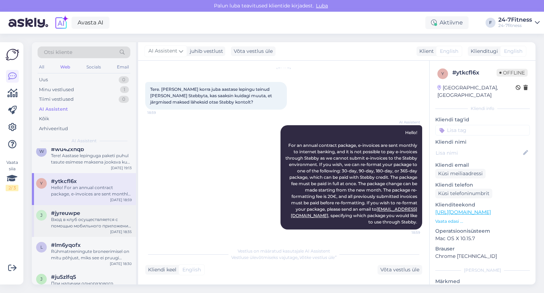
click at [84, 214] on div "#jyreuwpe" at bounding box center [91, 213] width 81 height 6
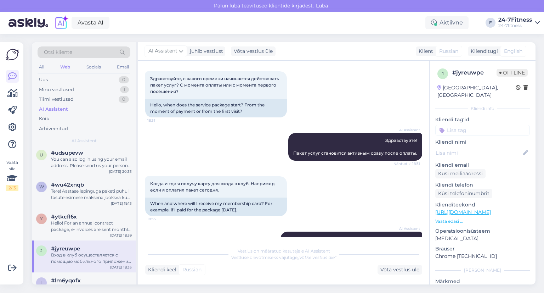
scroll to position [0, 0]
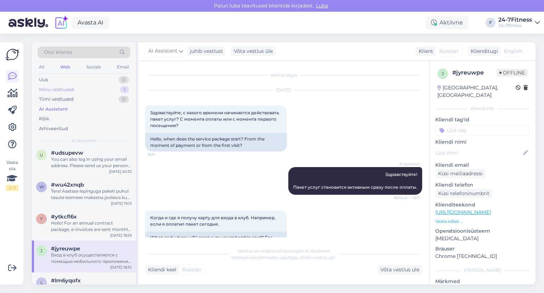
click at [70, 89] on div "Minu vestlused" at bounding box center [56, 89] width 35 height 7
